Goal: Task Accomplishment & Management: Use online tool/utility

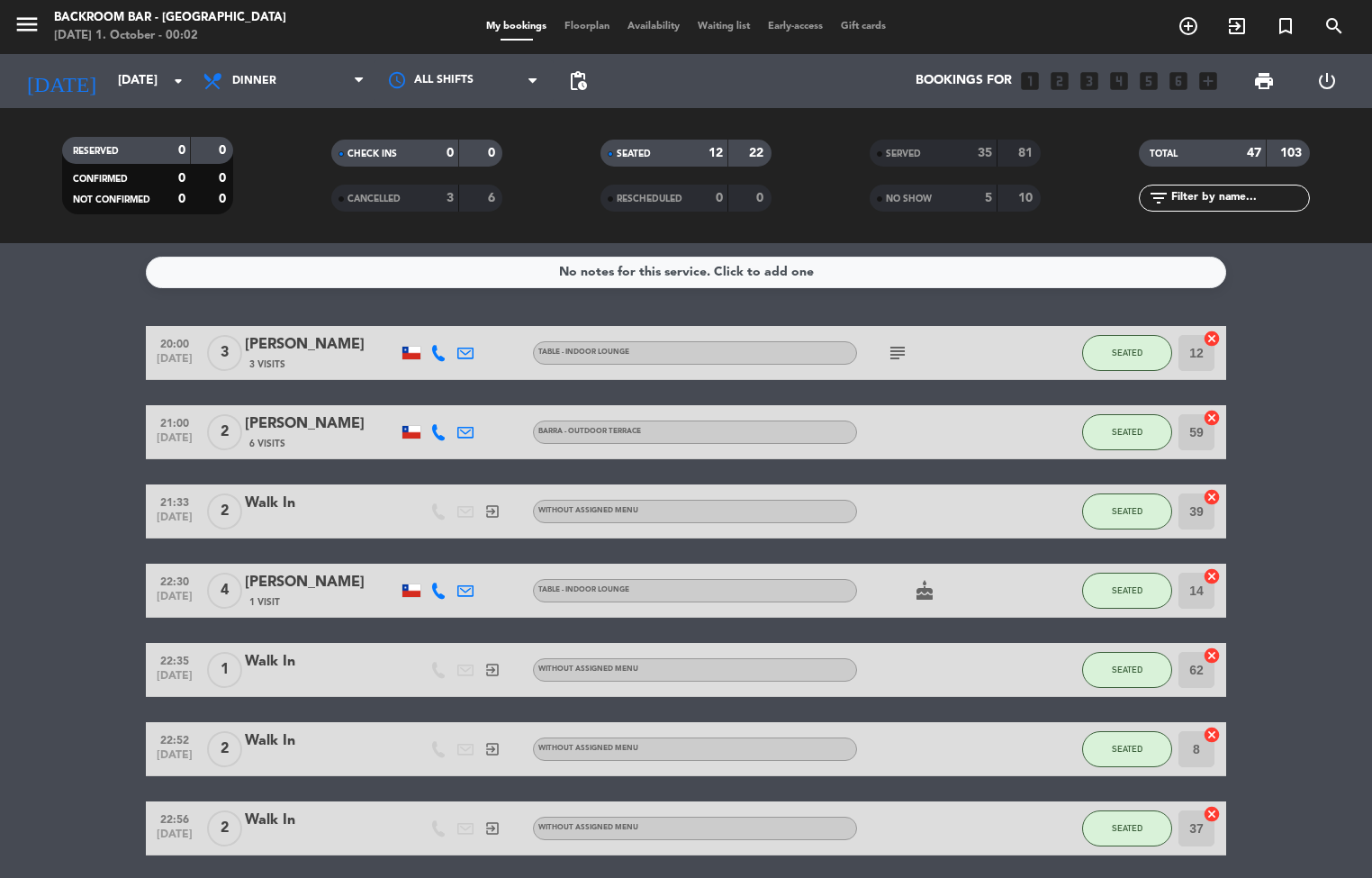
click at [595, 22] on span "Floorplan" at bounding box center [587, 26] width 63 height 10
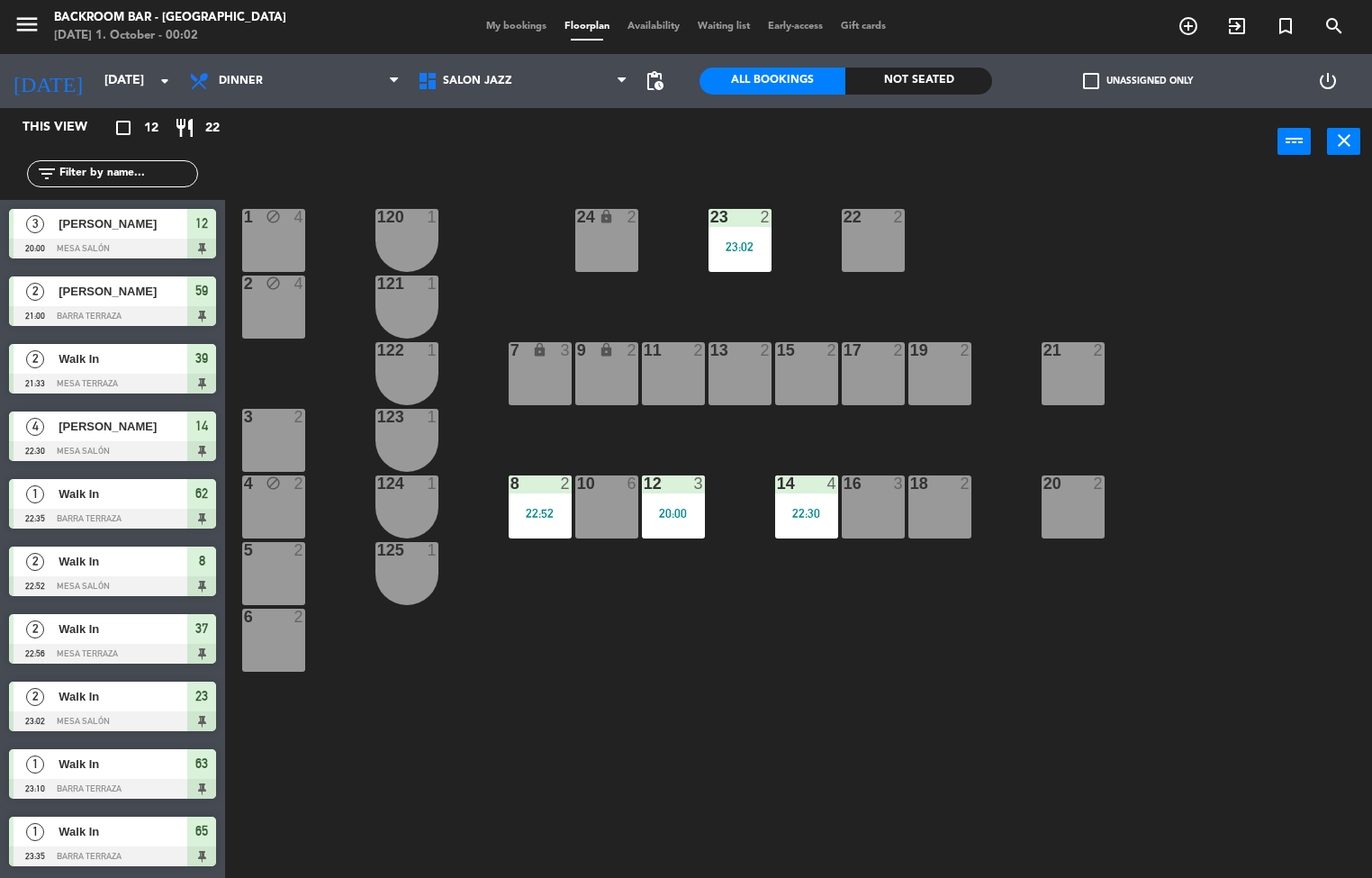
click at [796, 489] on div at bounding box center [805, 483] width 30 height 16
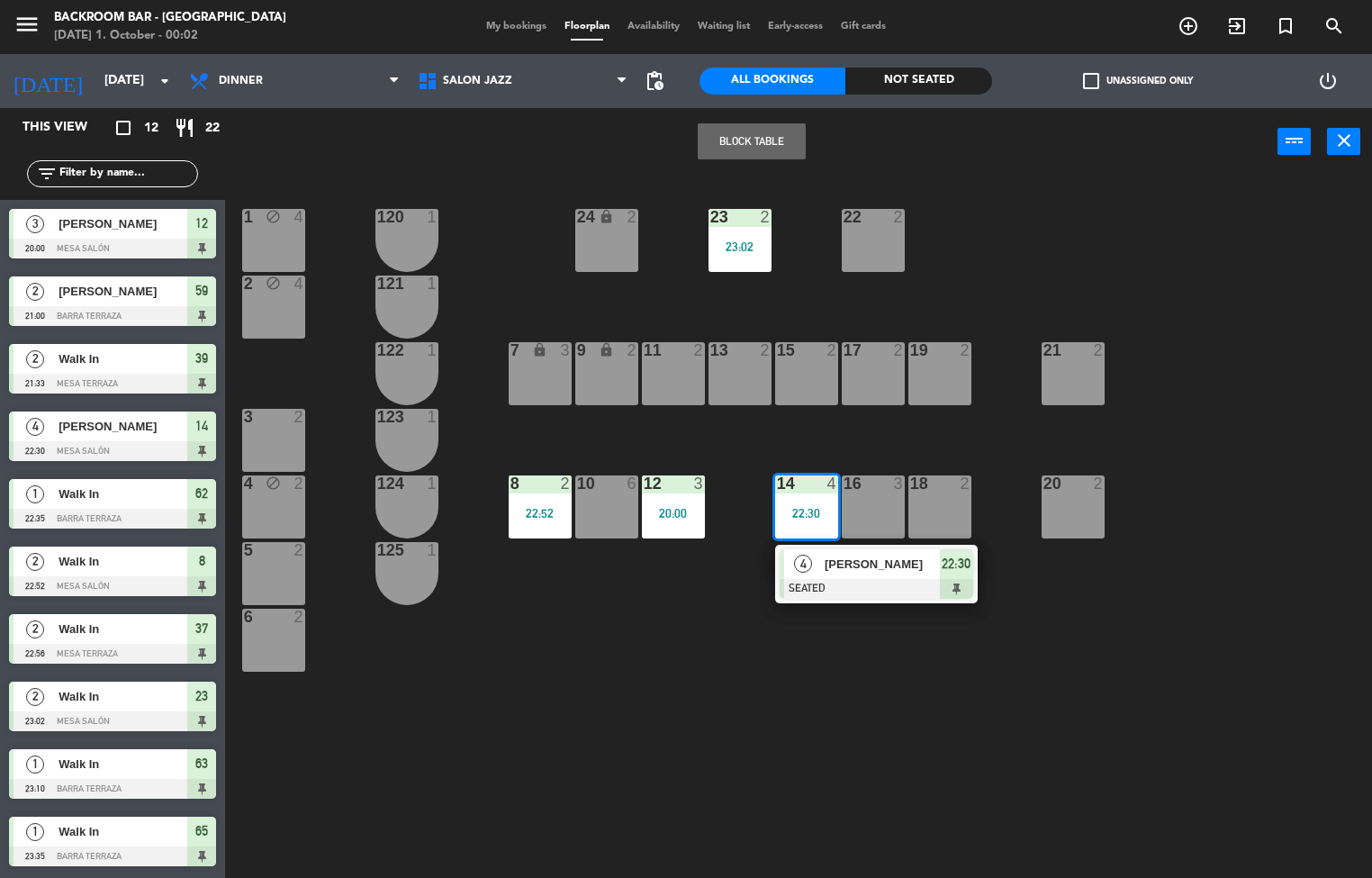
click at [864, 580] on div at bounding box center [876, 588] width 193 height 20
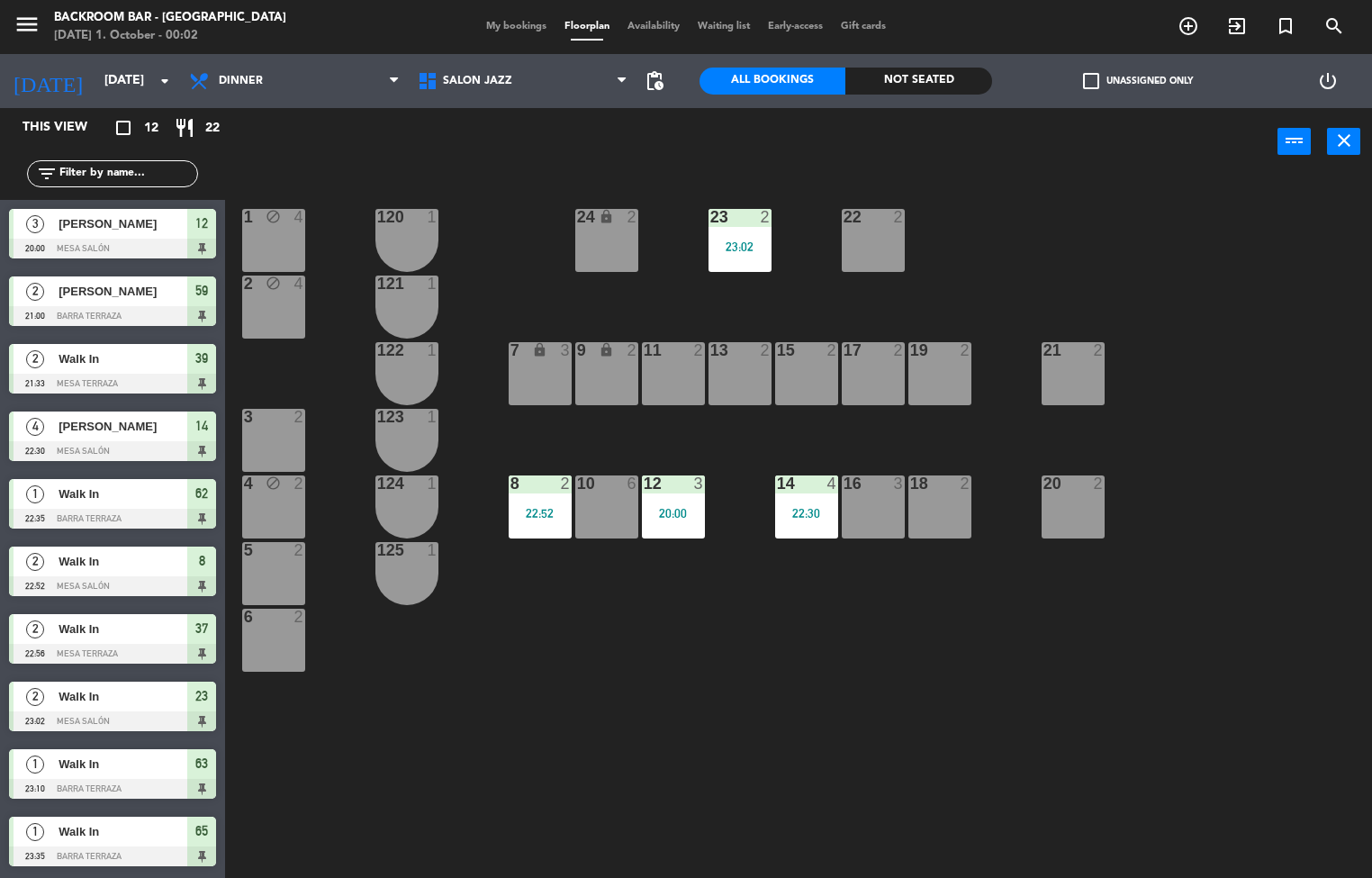
click at [743, 684] on div "1 block 4 24 lock 2 23 2 23:02 22 2 120 1 2 block 4 121 1 19 2 7 lock 3 9 lock …" at bounding box center [805, 527] width 1133 height 702
click at [662, 514] on div "20:00" at bounding box center [673, 513] width 63 height 13
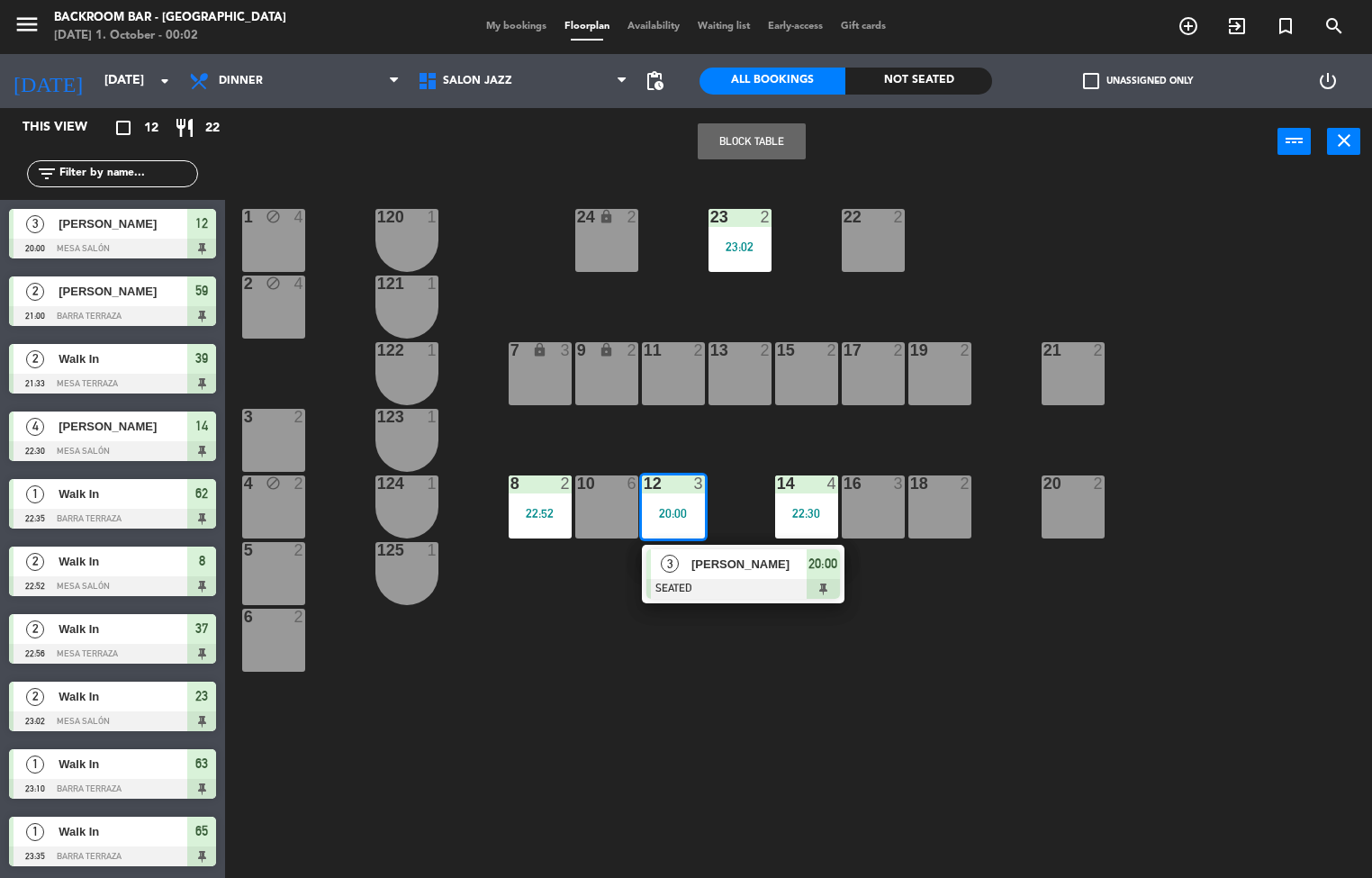
click at [767, 581] on div at bounding box center [743, 588] width 193 height 20
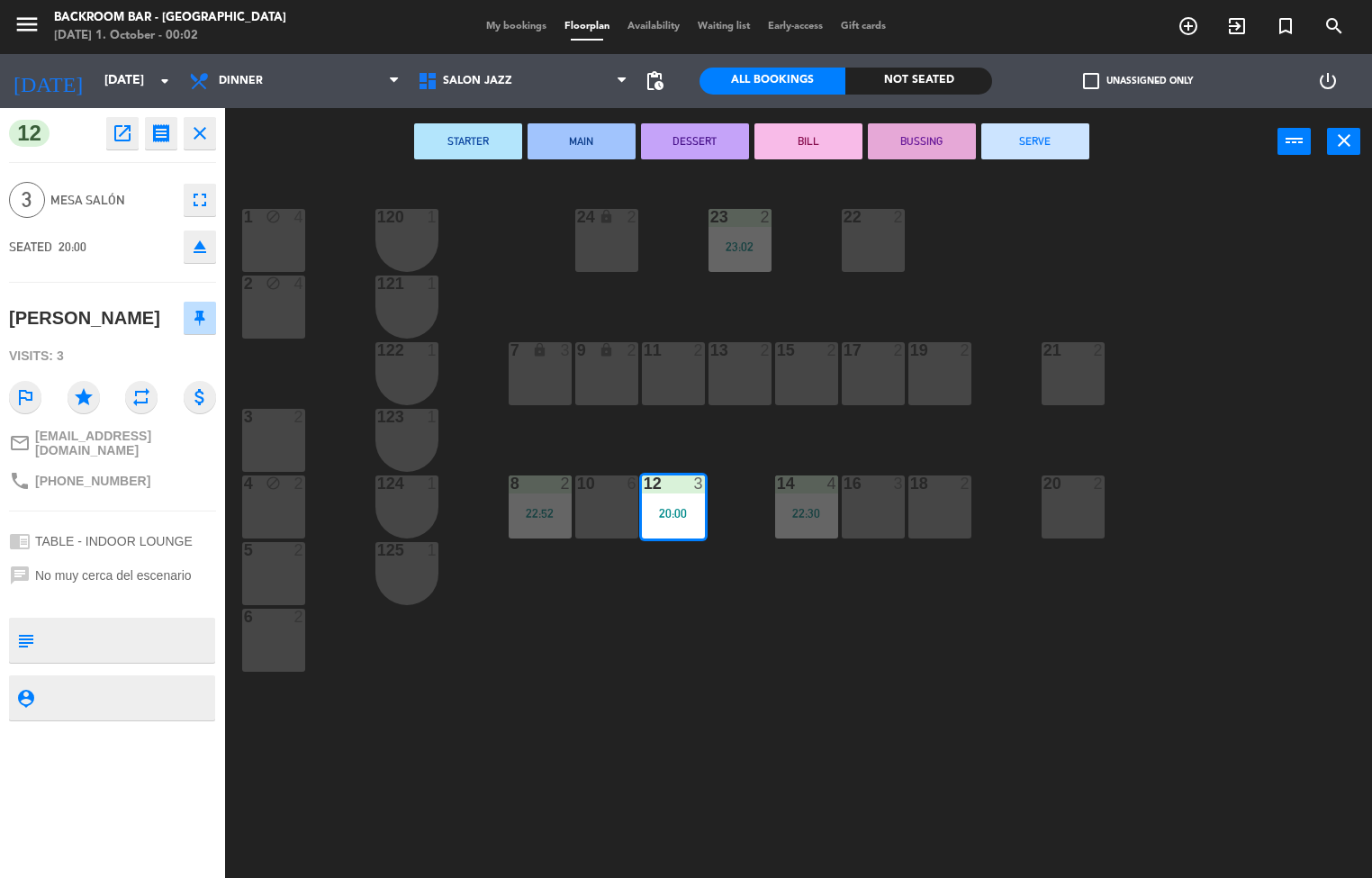
click at [632, 730] on div "1 block 4 24 lock 2 23 2 23:02 22 2 120 1 2 block 4 121 1 19 2 7 lock 3 9 lock …" at bounding box center [805, 527] width 1133 height 702
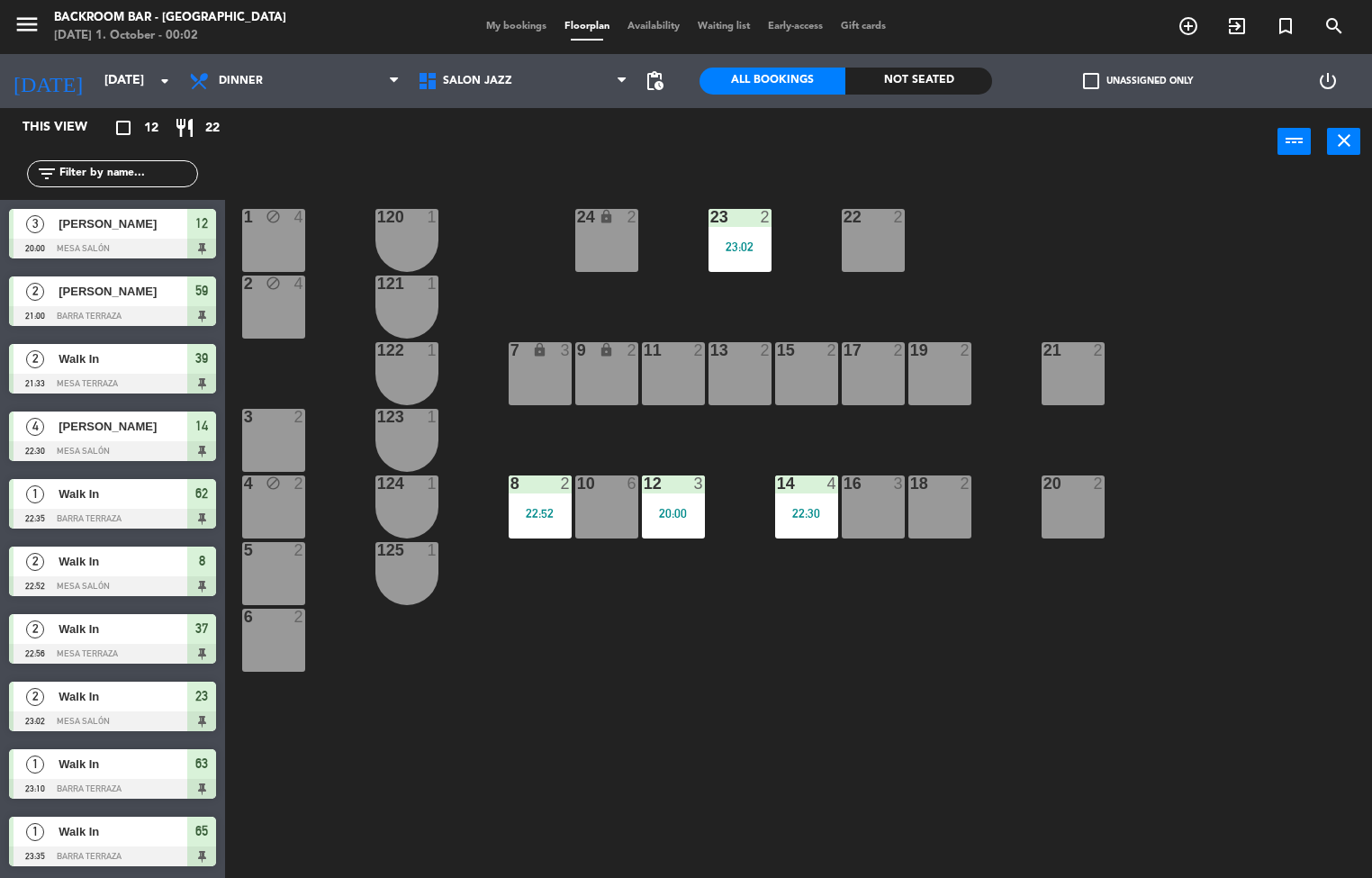
click at [535, 510] on div "22:52" at bounding box center [539, 513] width 63 height 13
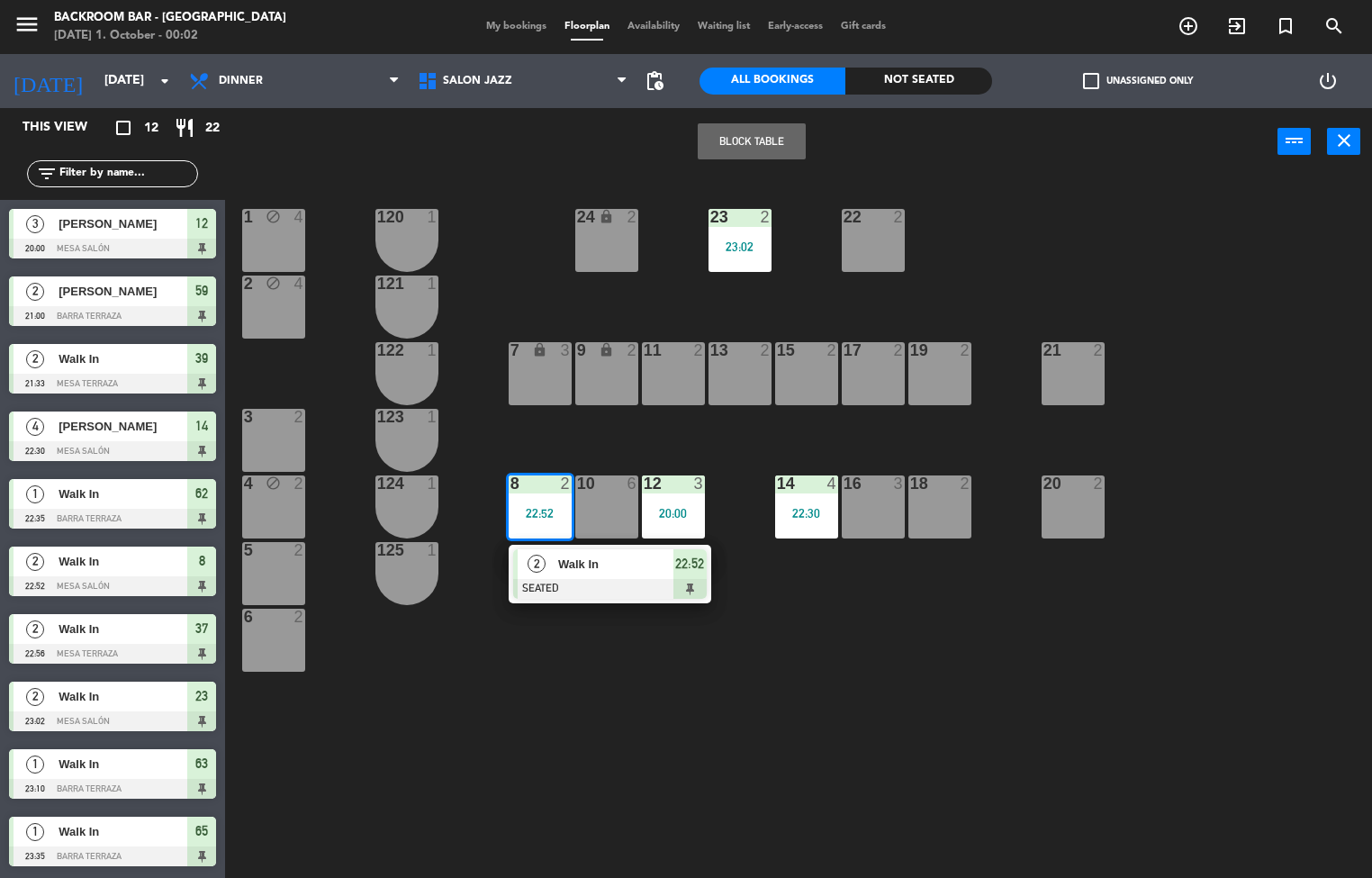
click at [652, 594] on div at bounding box center [609, 588] width 193 height 20
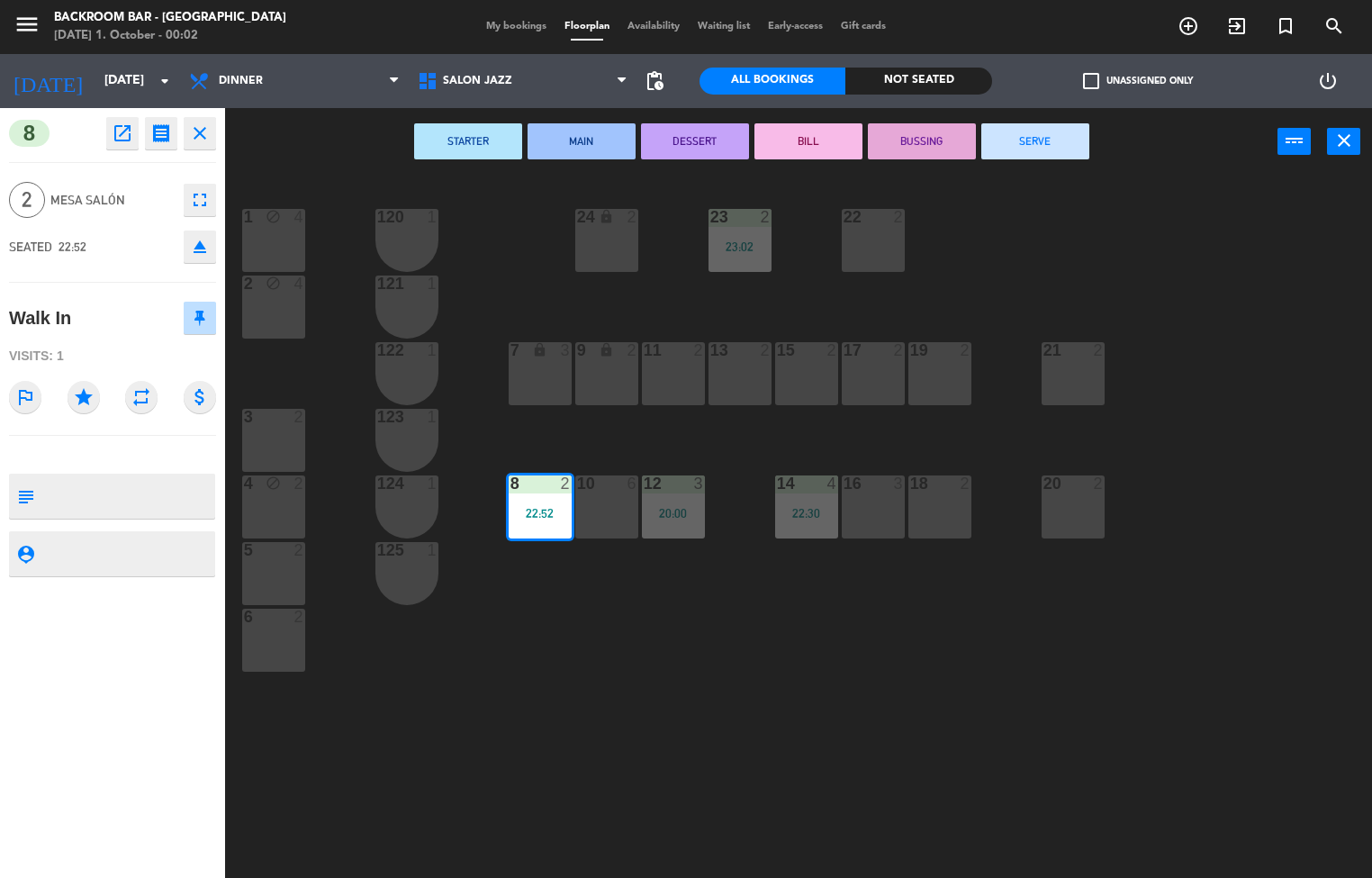
click at [599, 676] on div "1 block 4 24 lock 2 23 2 23:02 22 2 120 1 2 block 4 121 1 19 2 7 lock 3 9 lock …" at bounding box center [805, 527] width 1133 height 702
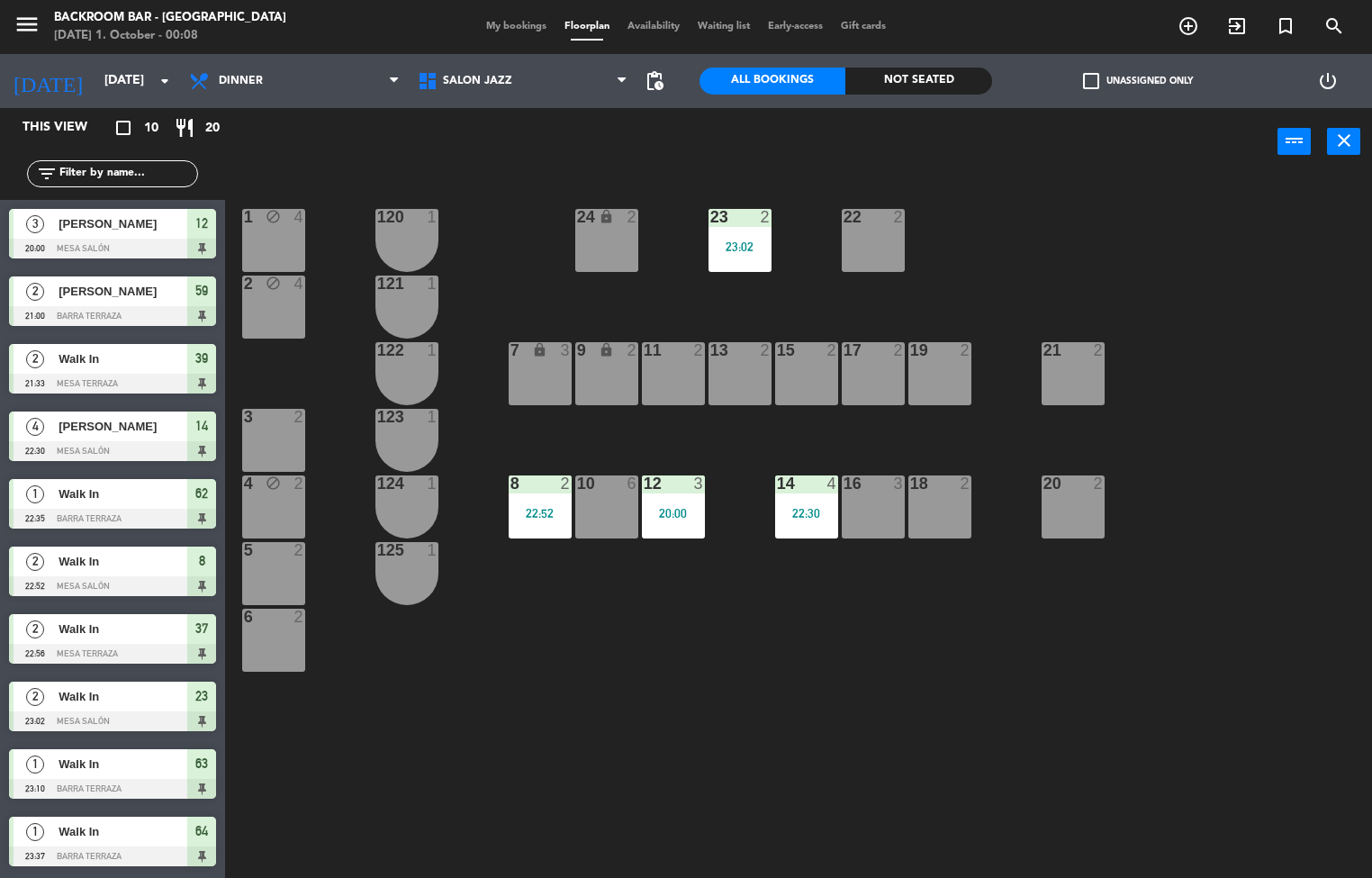
click at [883, 505] on div "16 3" at bounding box center [873, 506] width 63 height 63
click at [881, 643] on div "1 block 4 24 lock 2 23 2 23:02 22 2 120 1 2 block 4 121 1 19 2 7 lock 3 9 lock …" at bounding box center [805, 527] width 1133 height 702
click at [935, 503] on div "18 2" at bounding box center [939, 506] width 63 height 63
click at [932, 581] on div "1 block 4 24 lock 2 23 2 23:02 22 2 120 1 2 block 4 121 1 19 2 7 lock 3 9 lock …" at bounding box center [805, 527] width 1133 height 702
click at [951, 514] on div "18 2" at bounding box center [939, 506] width 63 height 63
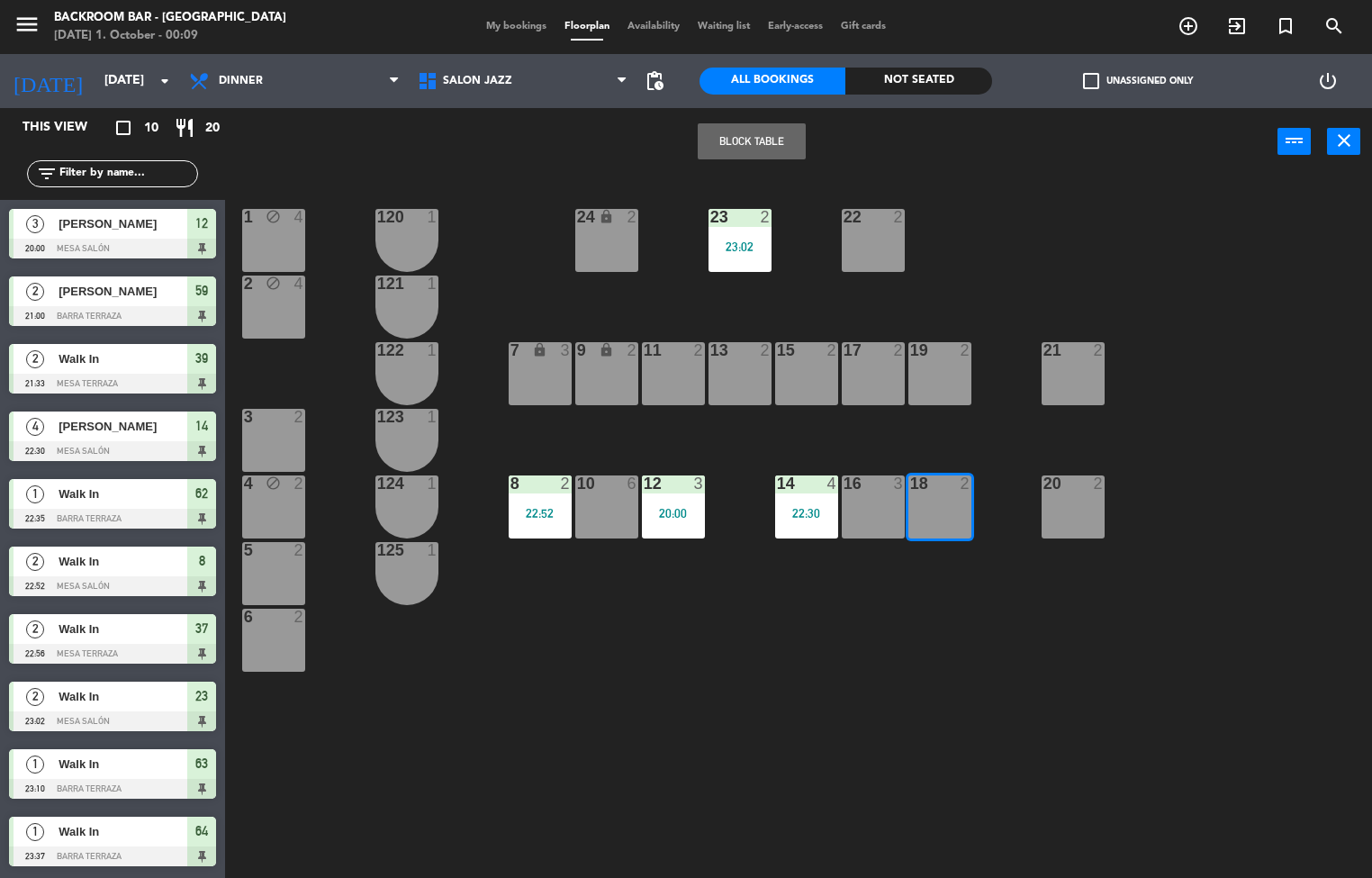
click at [740, 142] on button "Block Table" at bounding box center [751, 142] width 108 height 36
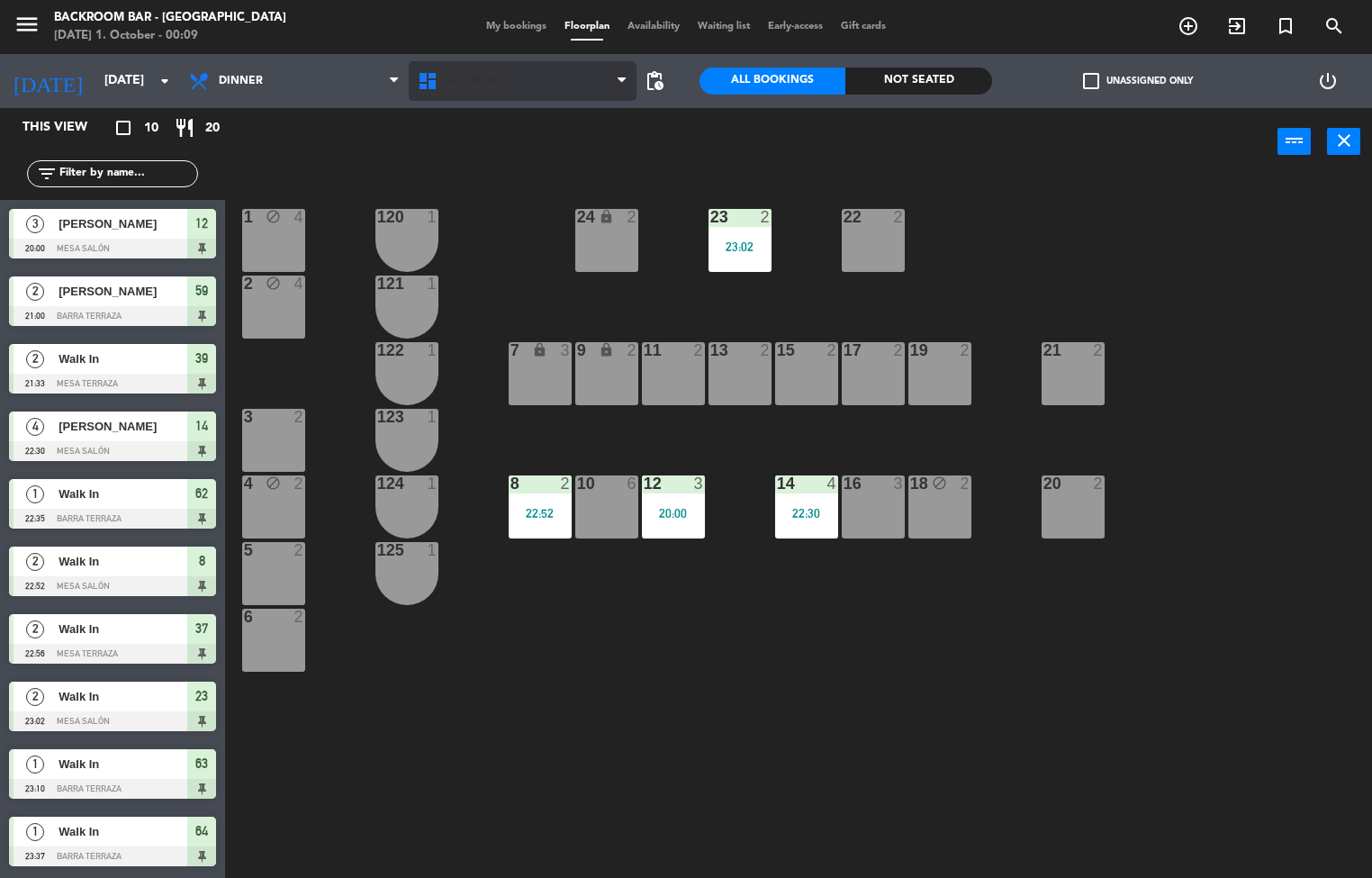
click at [432, 79] on icon at bounding box center [429, 81] width 26 height 22
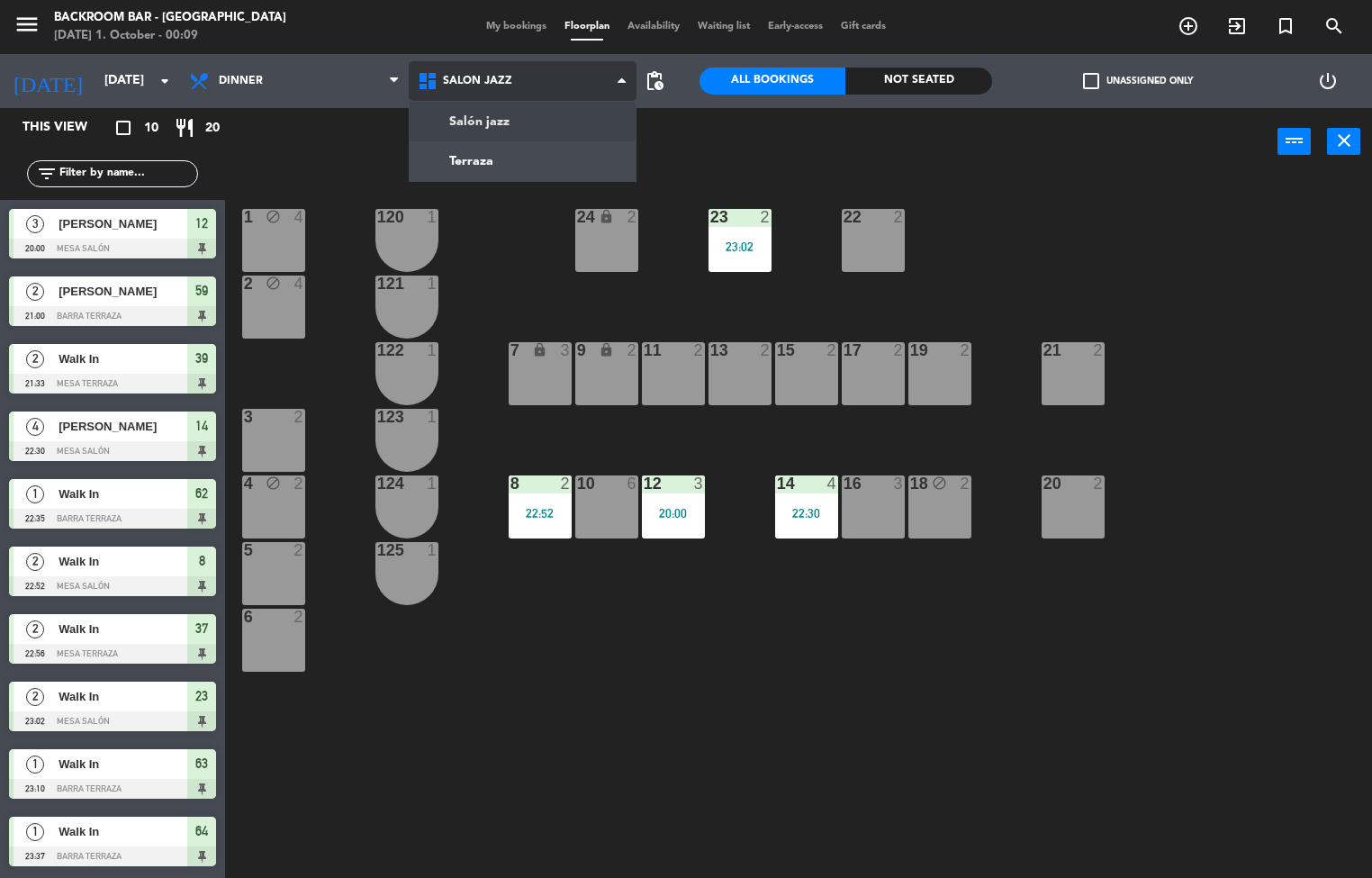
click at [514, 170] on ng-component "menu Backroom Bar - [GEOGRAPHIC_DATA] [DATE] 1. October - 00:09 My bookings Flo…" at bounding box center [686, 439] width 1372 height 879
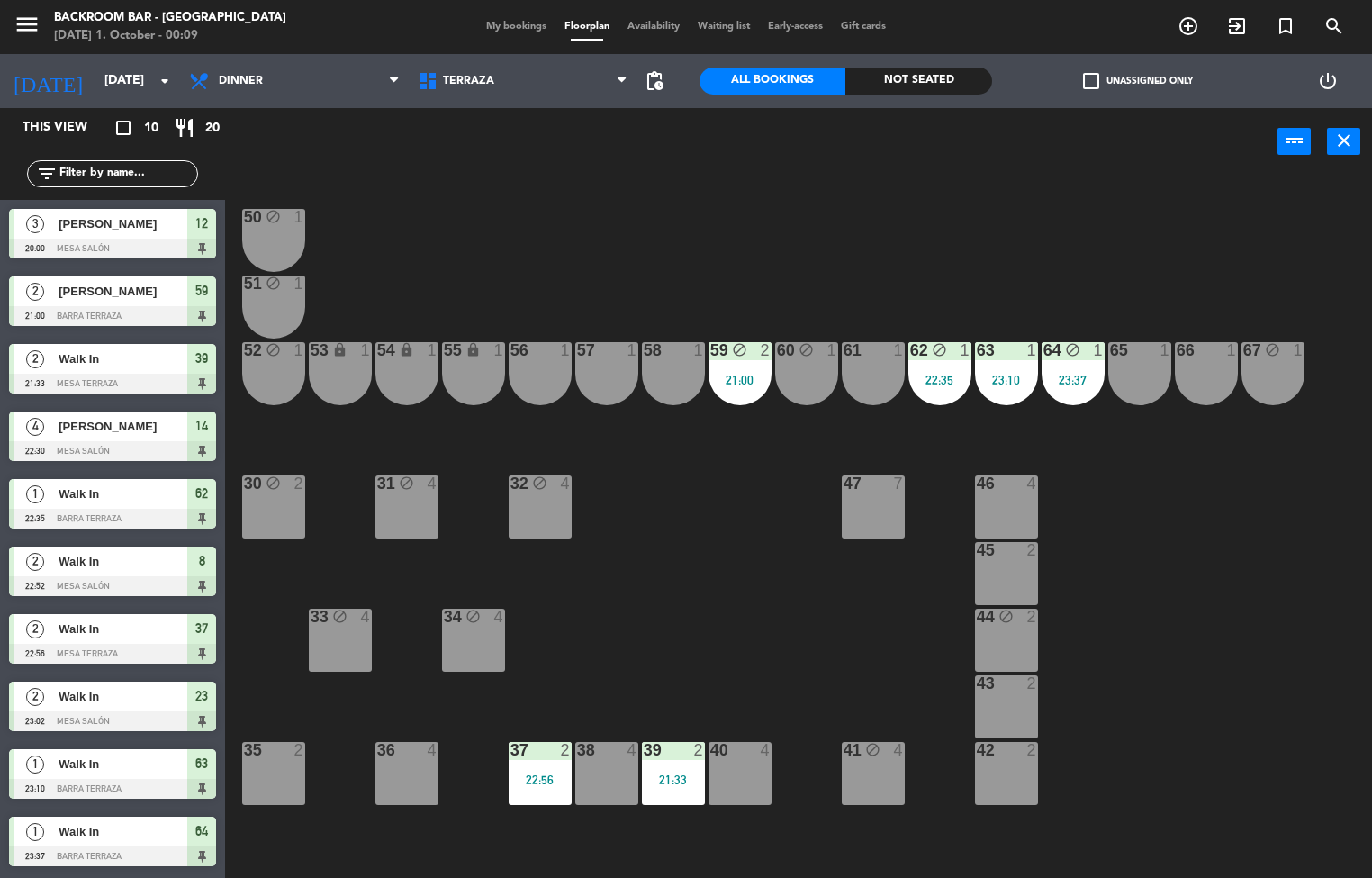
click at [425, 774] on div "36 4" at bounding box center [406, 773] width 63 height 63
click at [202, 860] on div at bounding box center [113, 856] width 207 height 20
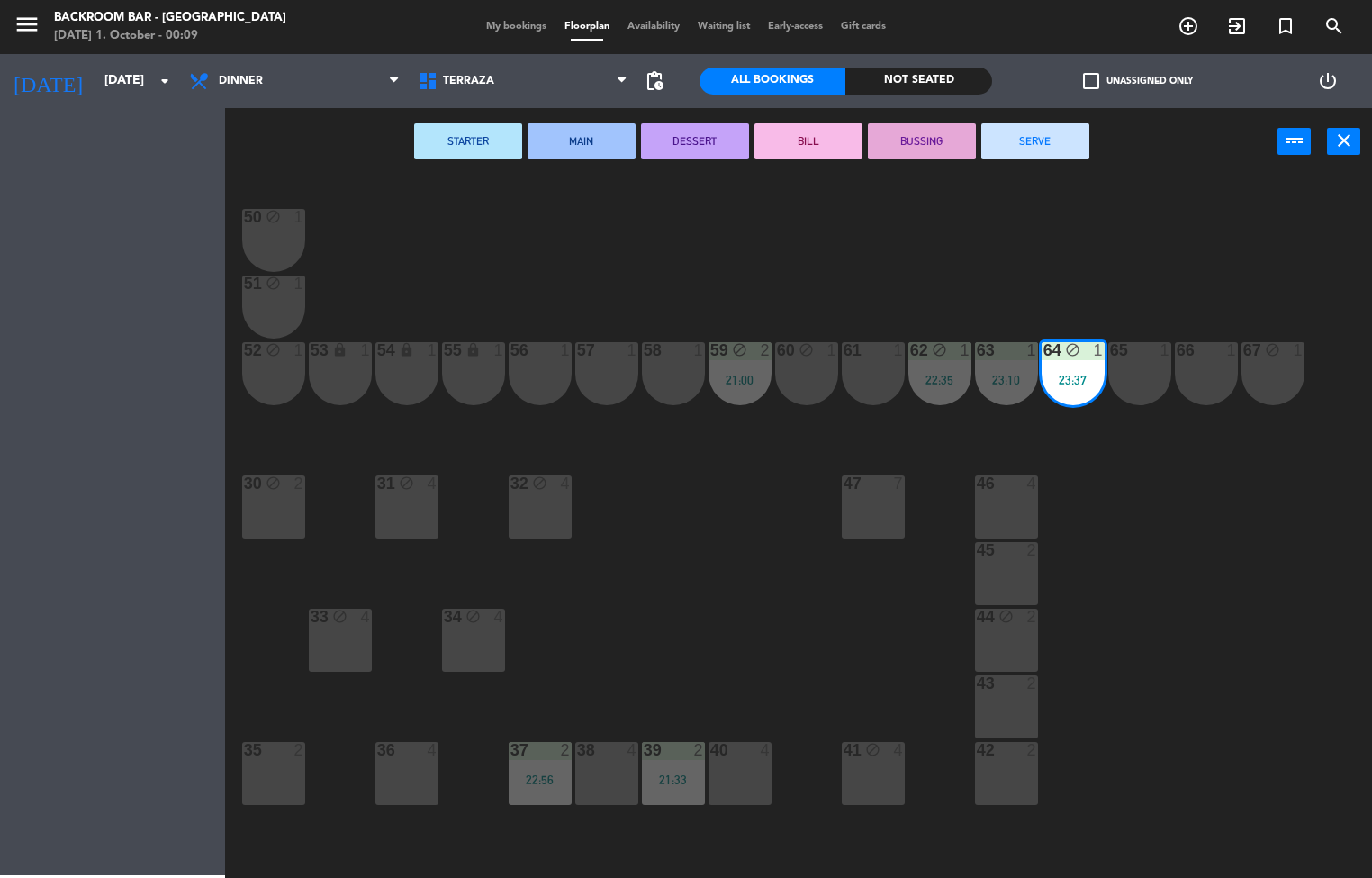
click at [729, 154] on button "DESSERT" at bounding box center [695, 142] width 108 height 36
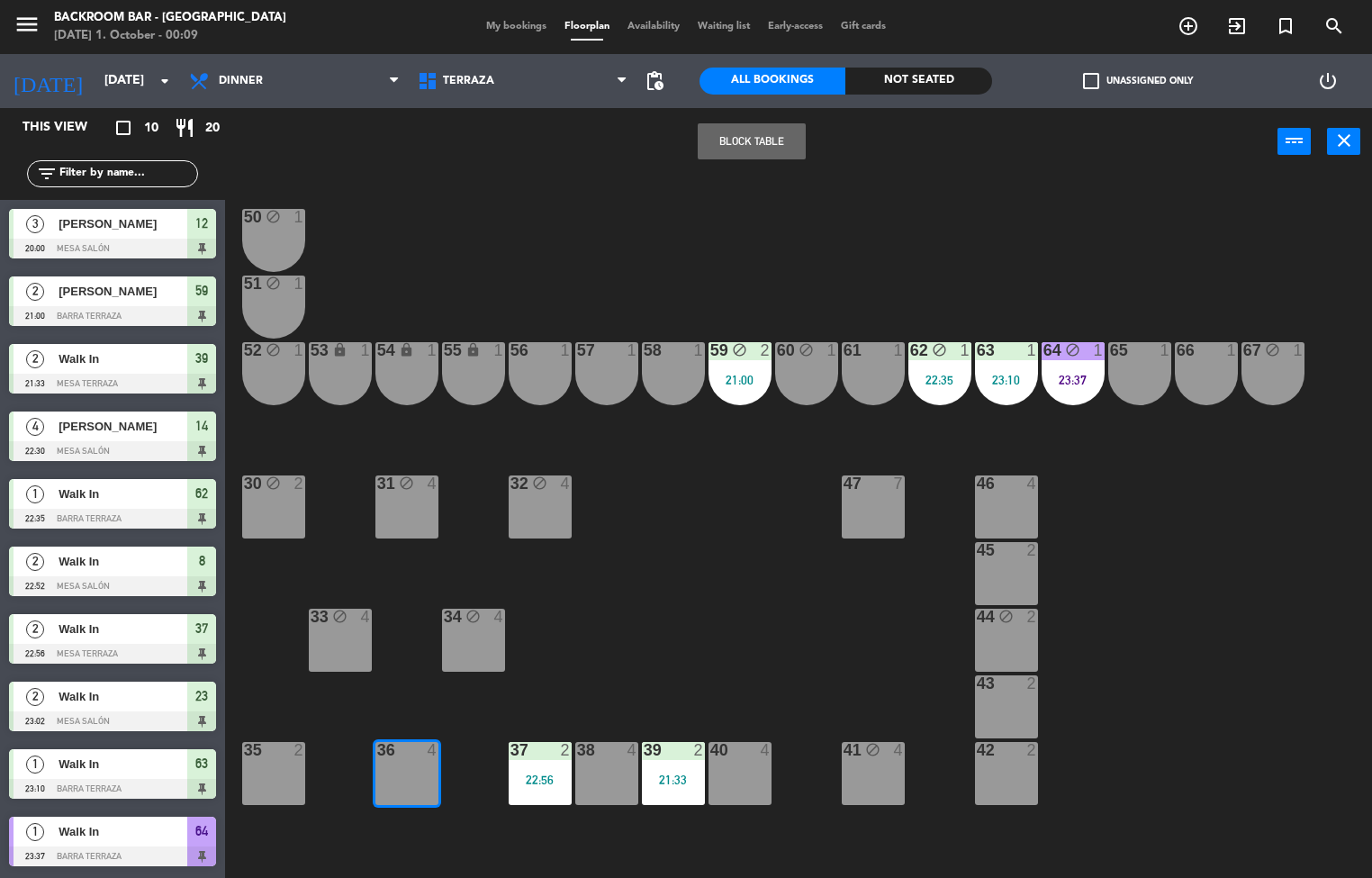
click at [765, 138] on button "Block Table" at bounding box center [751, 142] width 108 height 36
click at [548, 781] on div "22:56" at bounding box center [539, 780] width 63 height 13
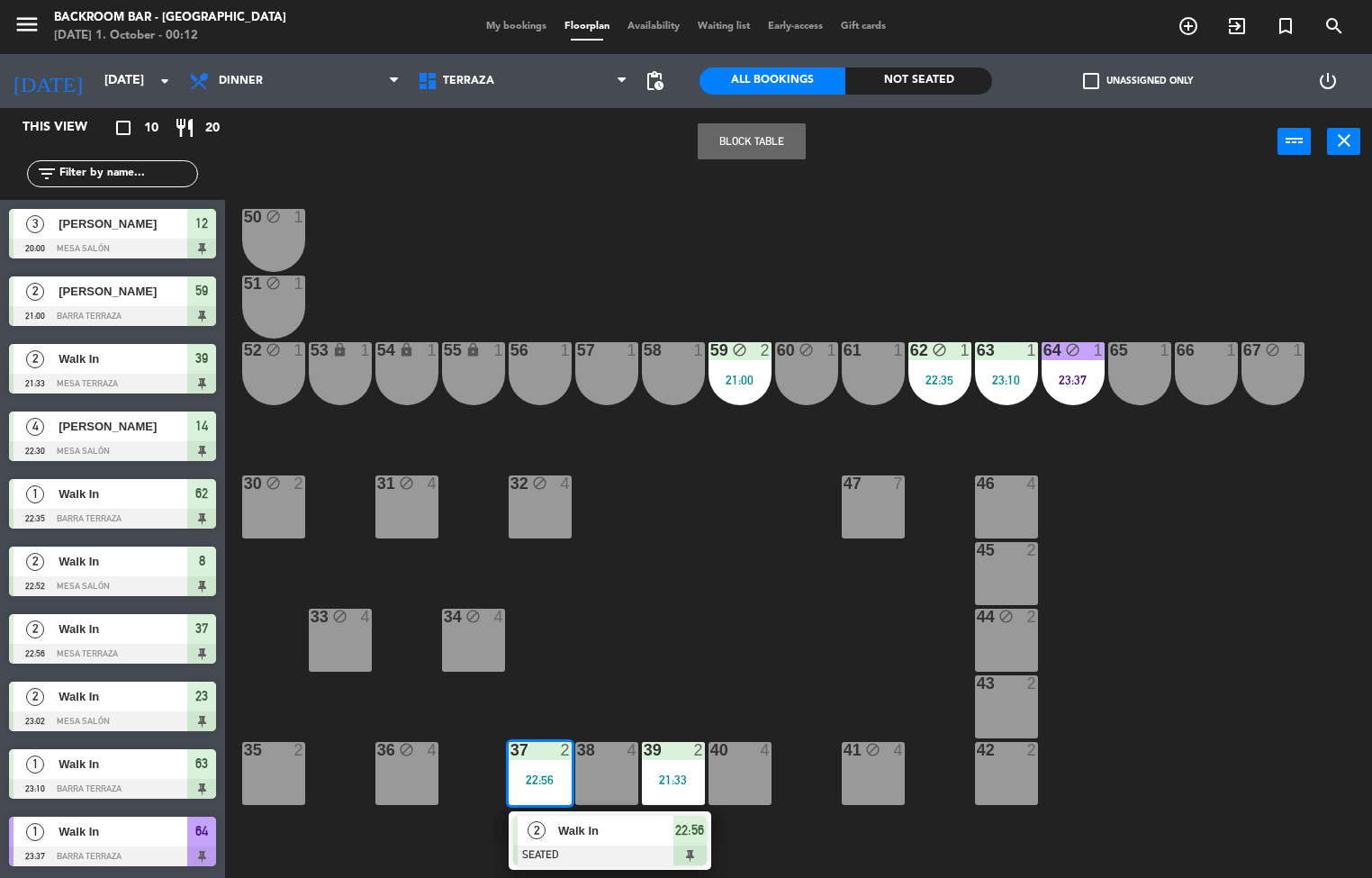
click at [611, 635] on div "50 block 1 51 block 1 52 block 1 53 lock 1 54 lock 1 55 lock 1 56 1 61 1 63 1 2…" at bounding box center [805, 527] width 1133 height 702
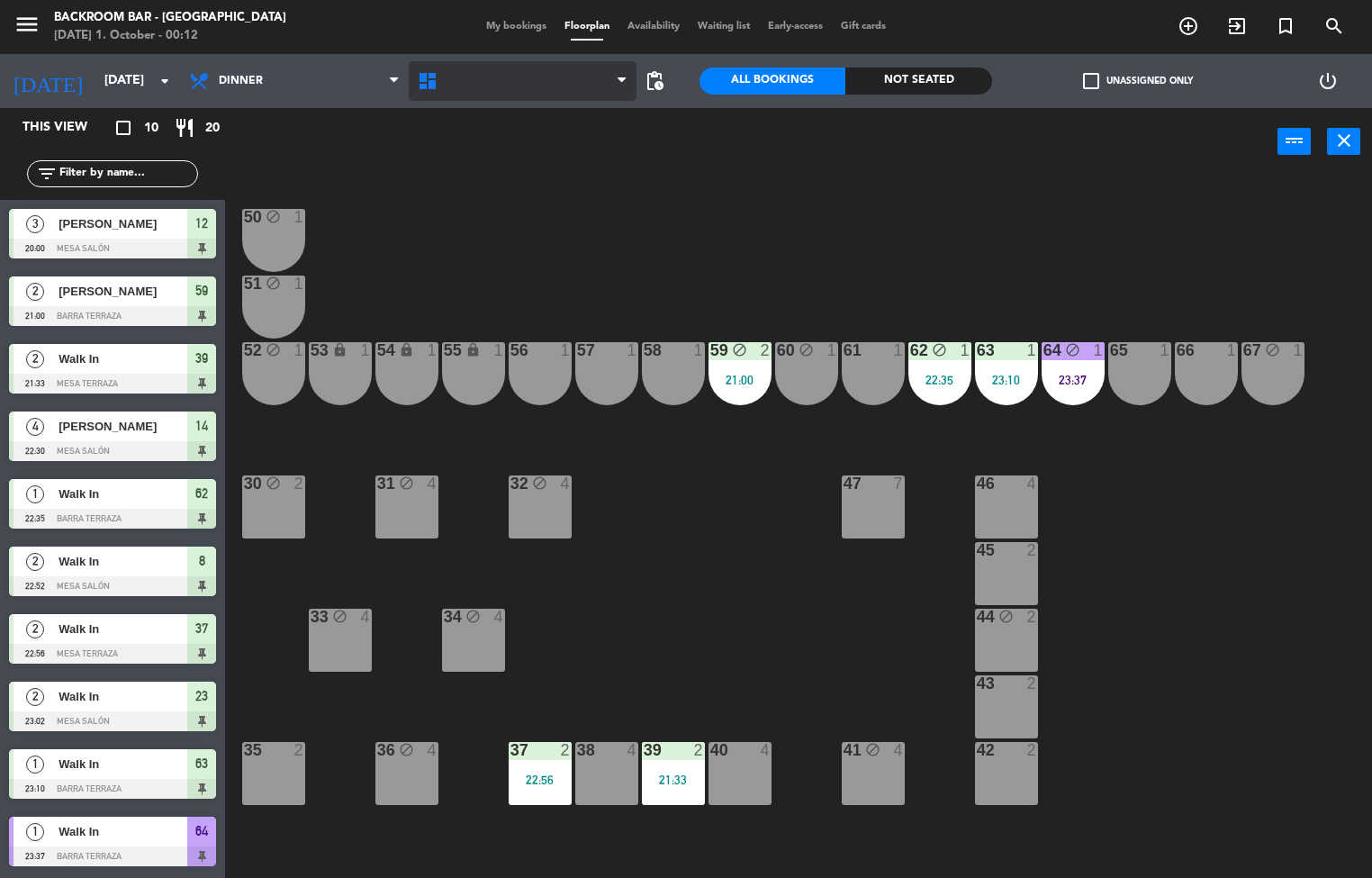
click at [427, 70] on icon at bounding box center [429, 81] width 26 height 22
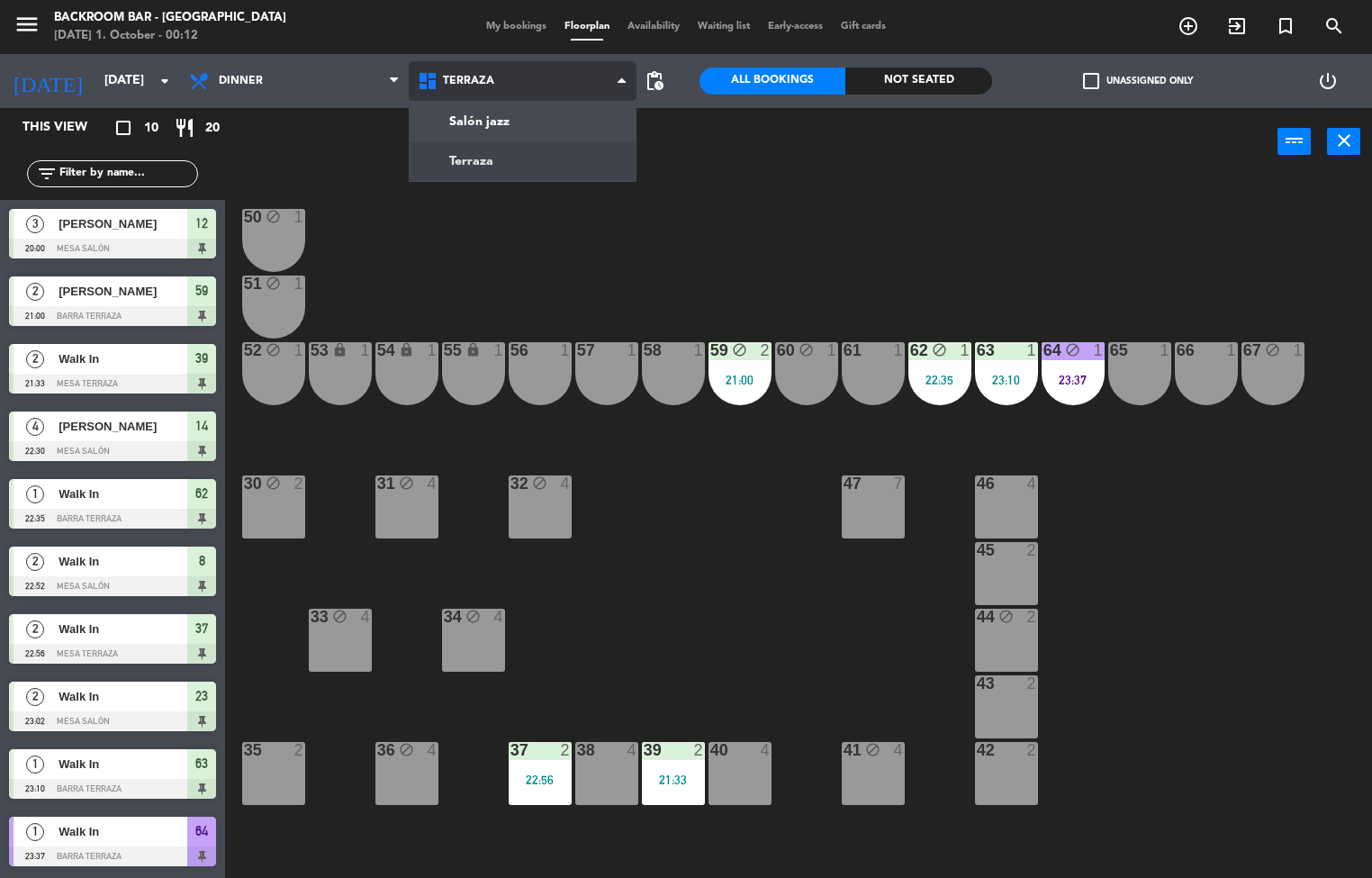
click at [436, 133] on ng-component "menu Backroom Bar - [GEOGRAPHIC_DATA] [DATE] 1. October - 00:12 My bookings Flo…" at bounding box center [686, 439] width 1372 height 879
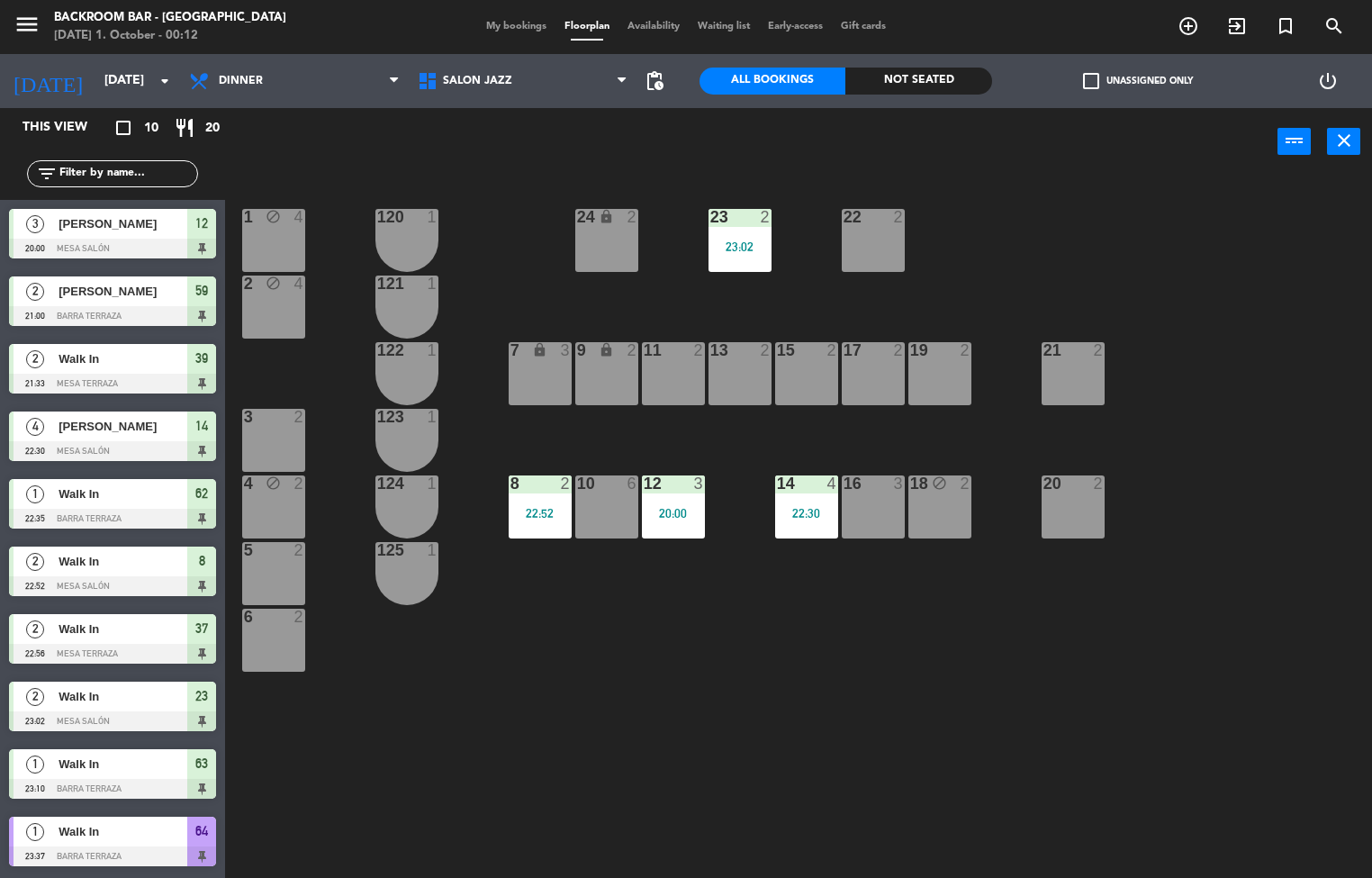
click at [729, 235] on div "23 2 23:02" at bounding box center [739, 240] width 63 height 63
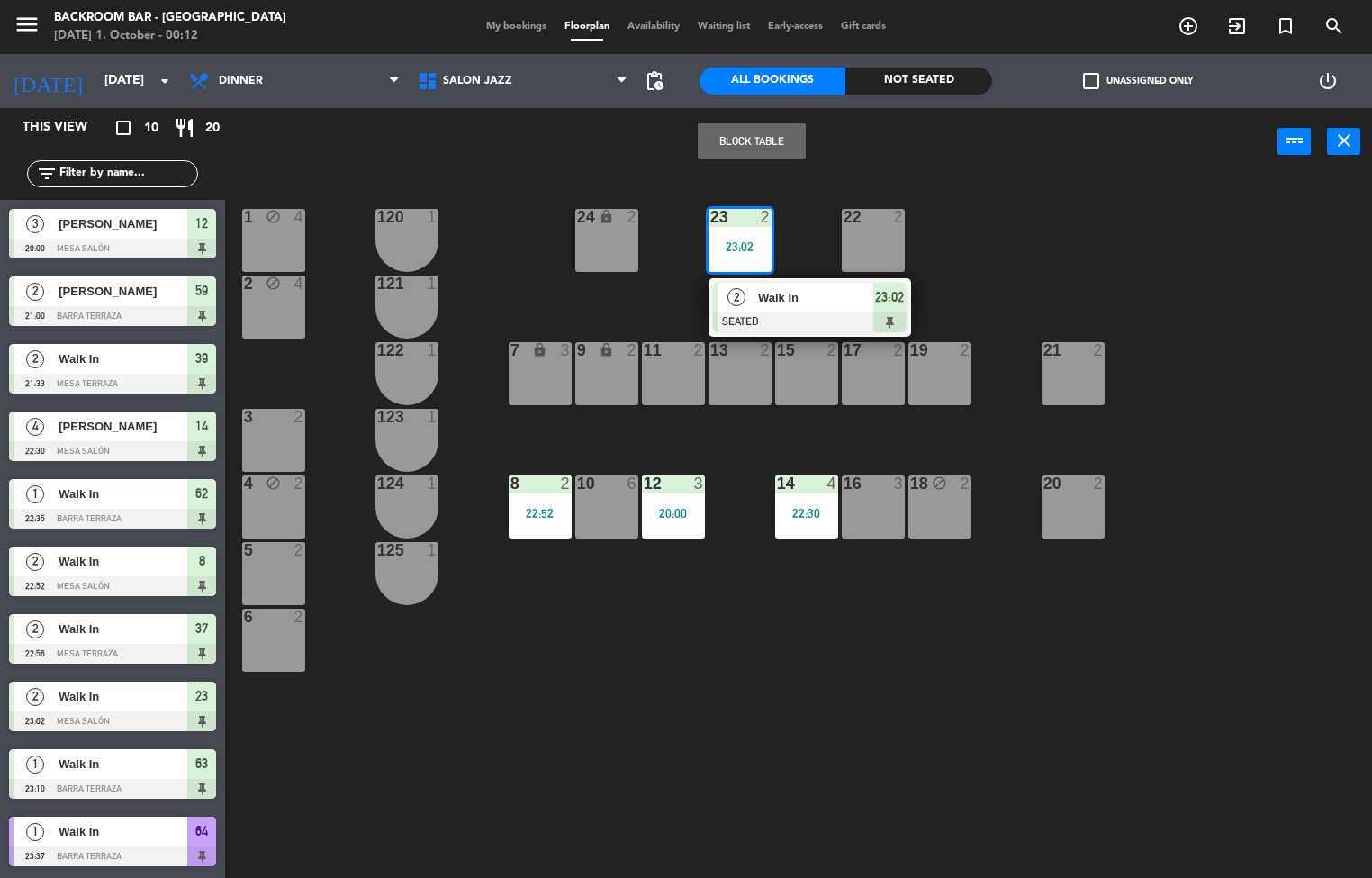
click at [744, 347] on div at bounding box center [739, 350] width 30 height 16
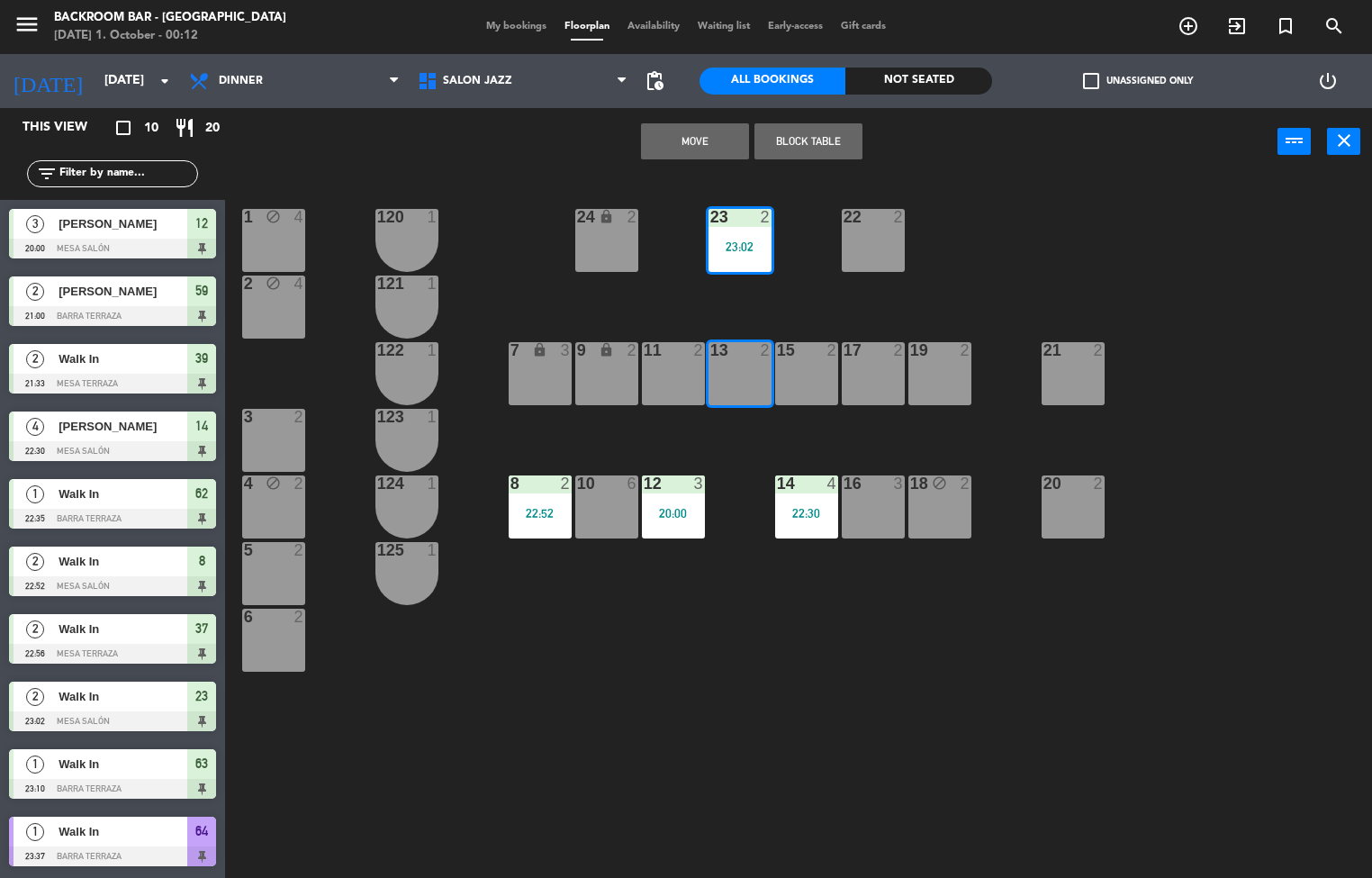
click at [814, 263] on div "1 block 4 24 lock 2 23 2 23:02 22 2 120 1 2 block 4 121 1 19 2 7 lock 3 9 lock …" at bounding box center [805, 527] width 1133 height 702
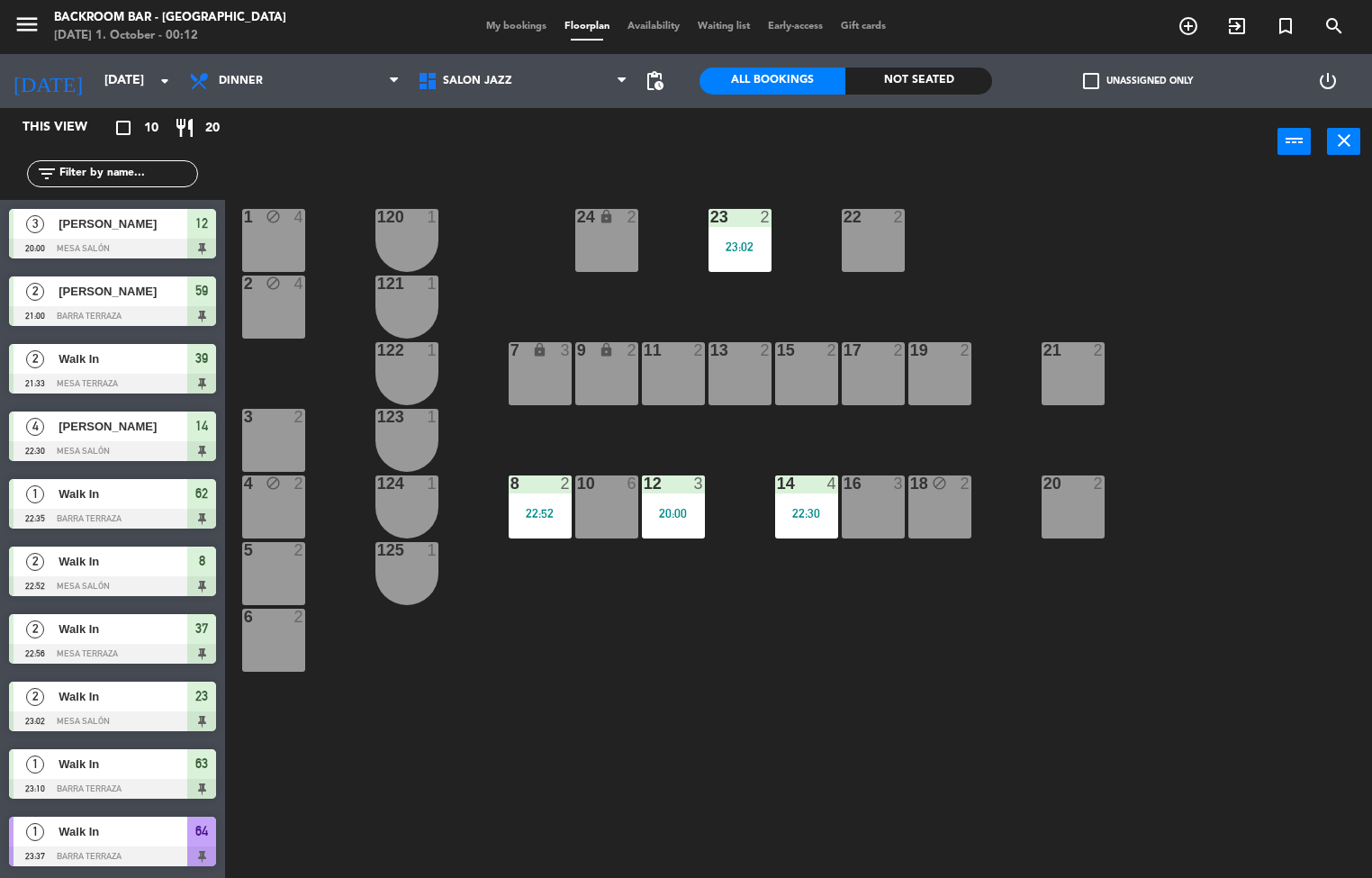
click at [735, 217] on div at bounding box center [739, 217] width 30 height 16
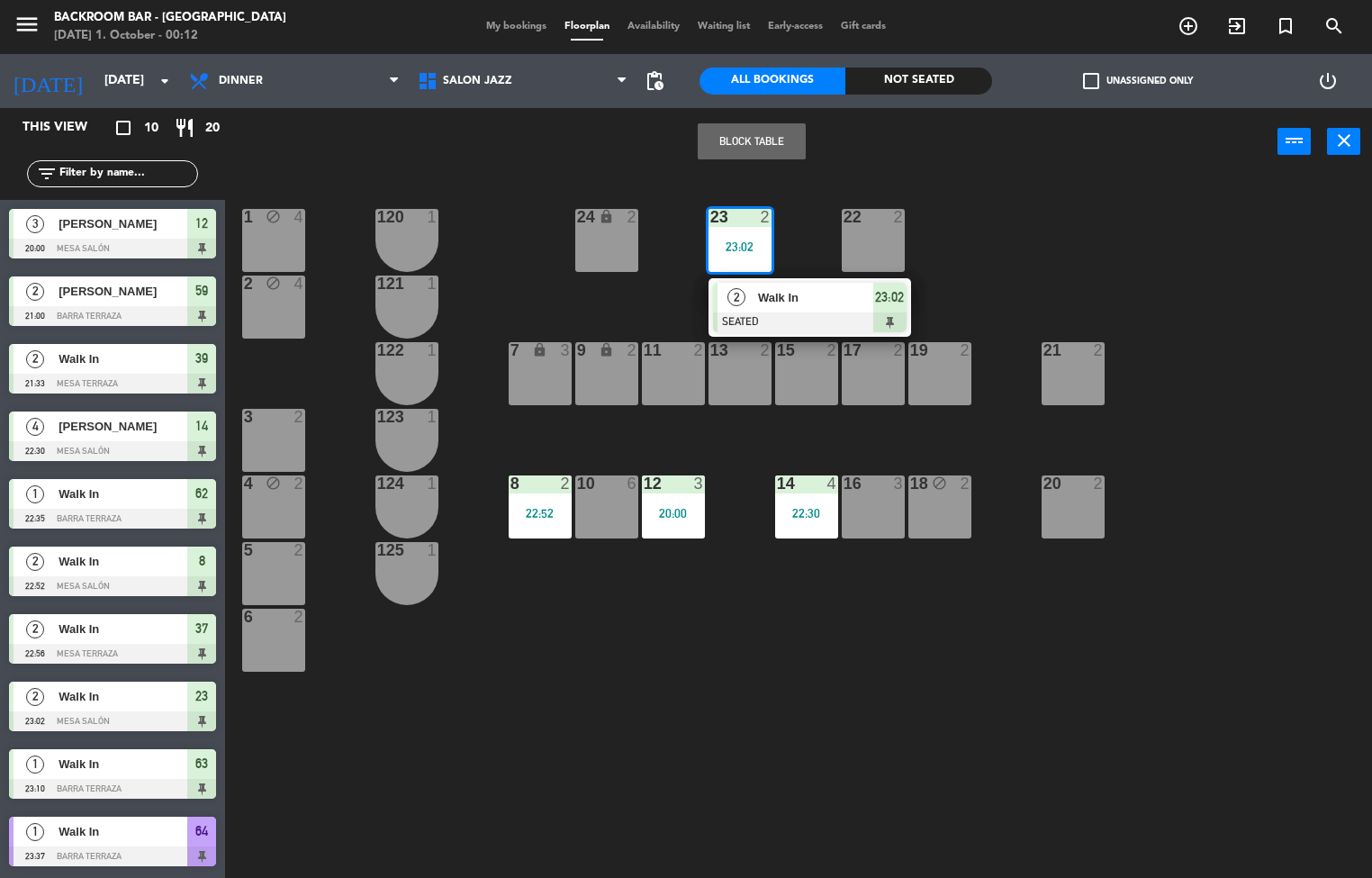
click at [762, 289] on span "Walk In" at bounding box center [815, 297] width 115 height 19
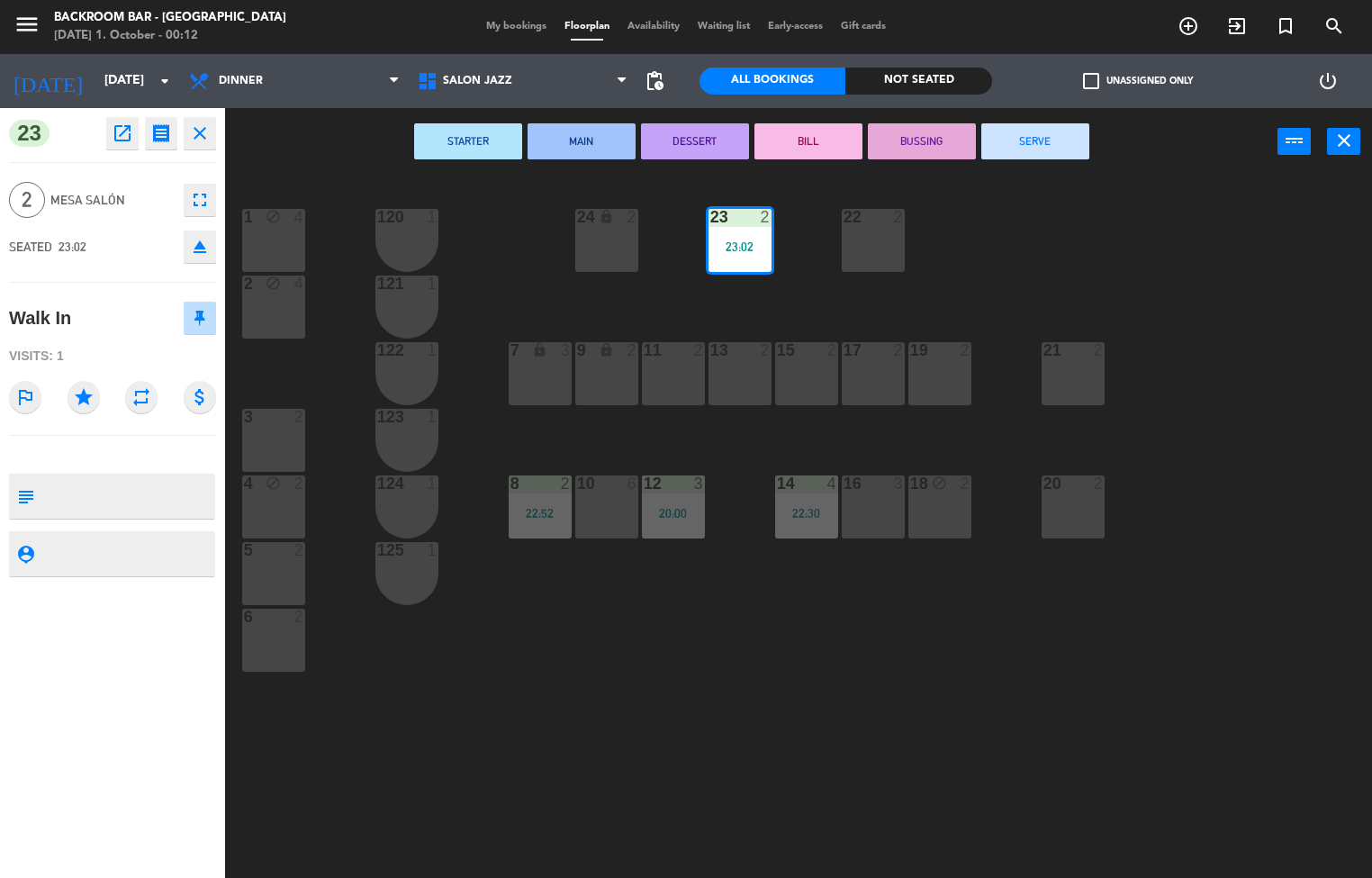
click at [1026, 131] on button "SERVE" at bounding box center [1035, 142] width 108 height 36
